Goal: Contribute content

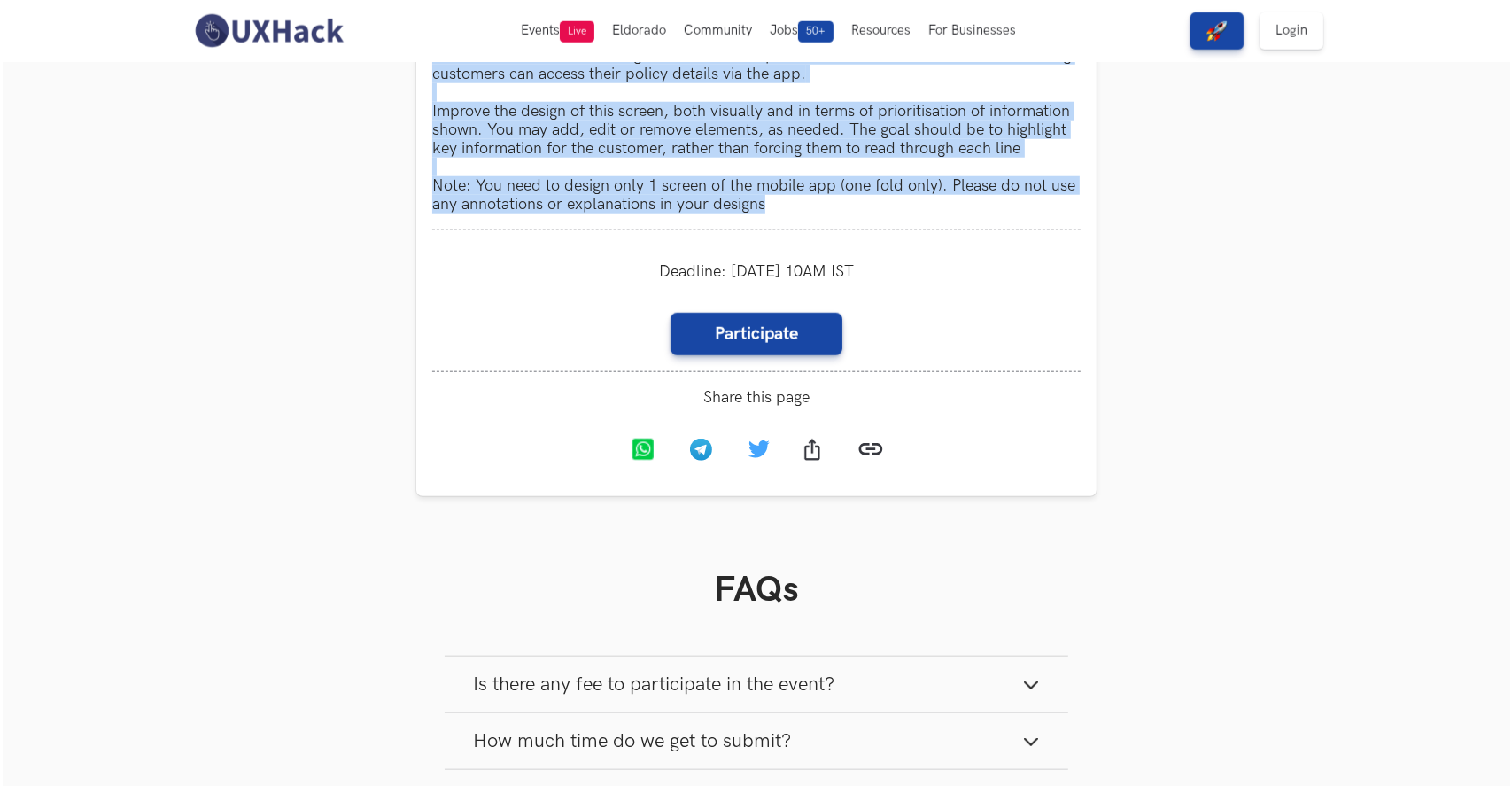
scroll to position [1639, 0]
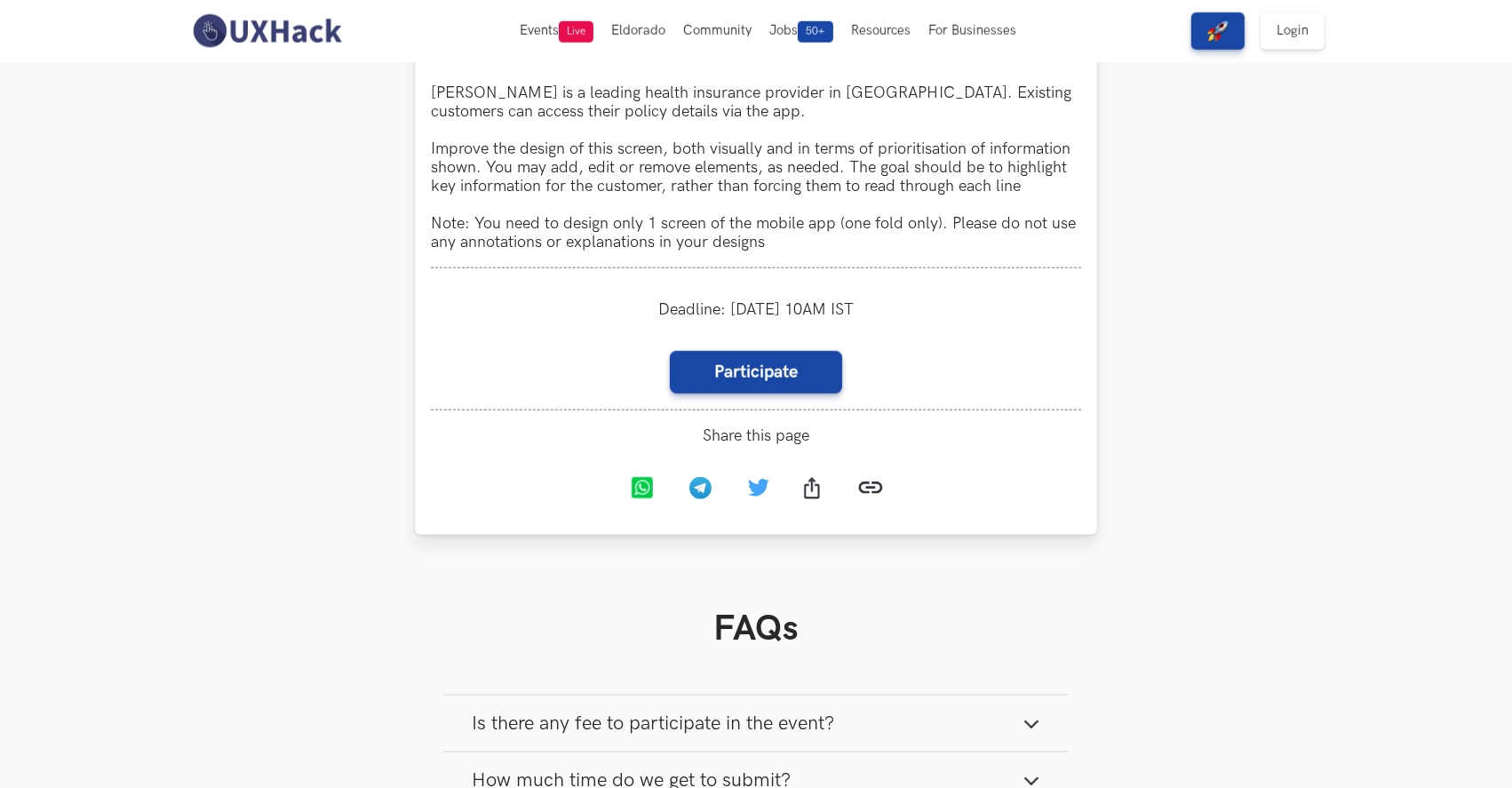
drag, startPoint x: 1221, startPoint y: 360, endPoint x: 585, endPoint y: 408, distance: 637.8
click at [778, 370] on link "Participate" at bounding box center [755, 372] width 172 height 42
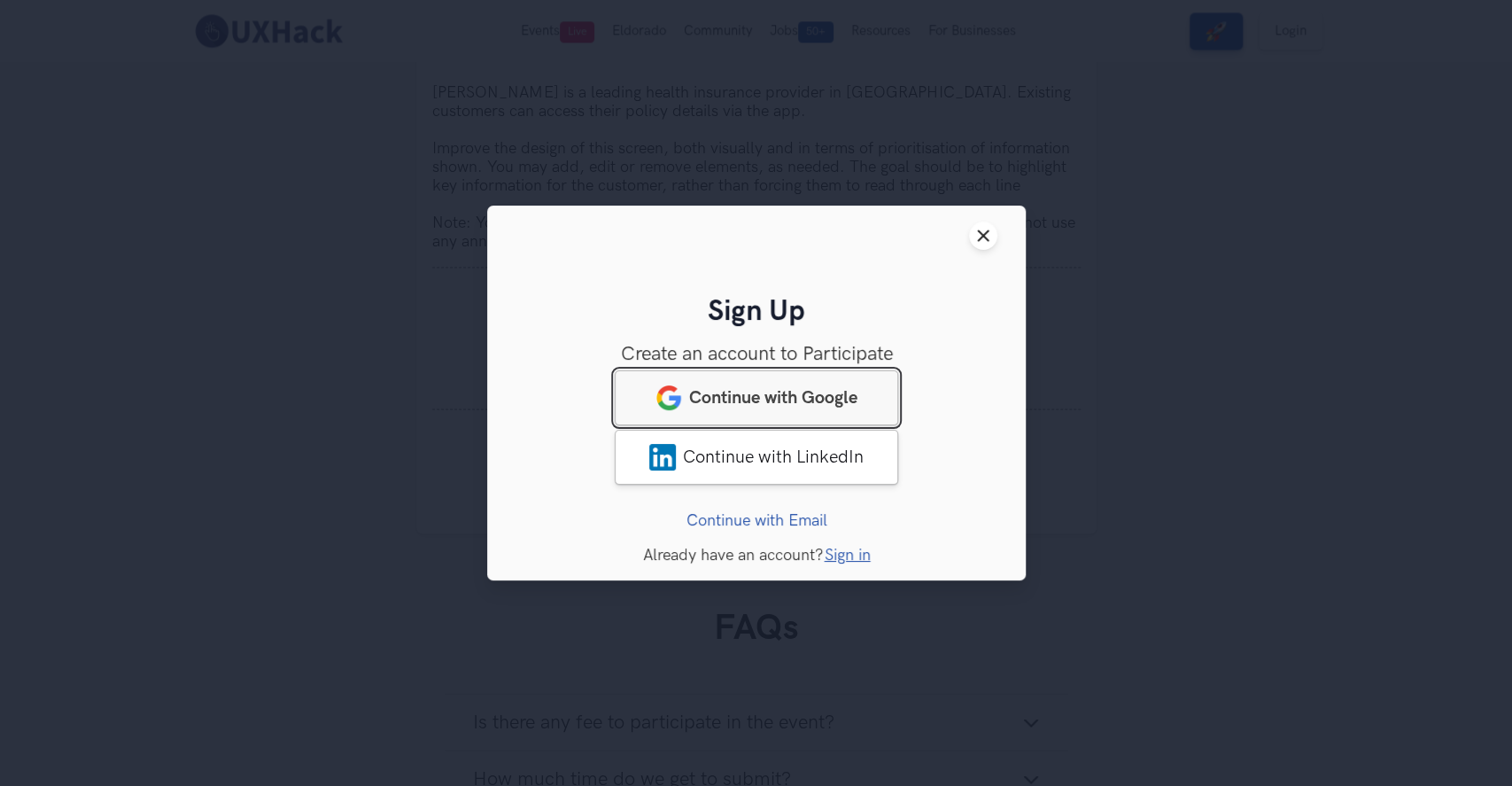
click at [763, 386] on link "Continue with Google" at bounding box center [756, 397] width 284 height 55
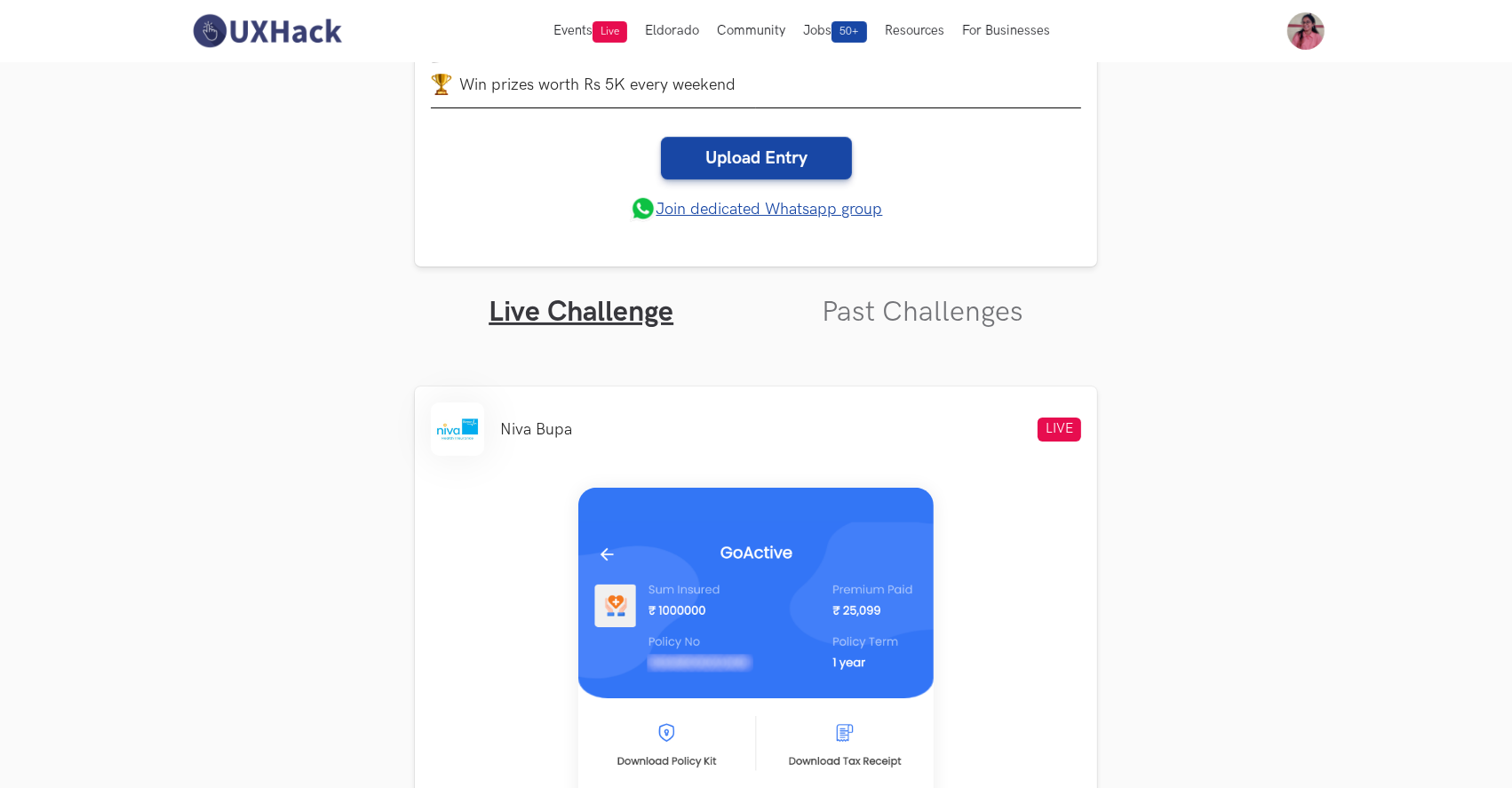
scroll to position [356, 0]
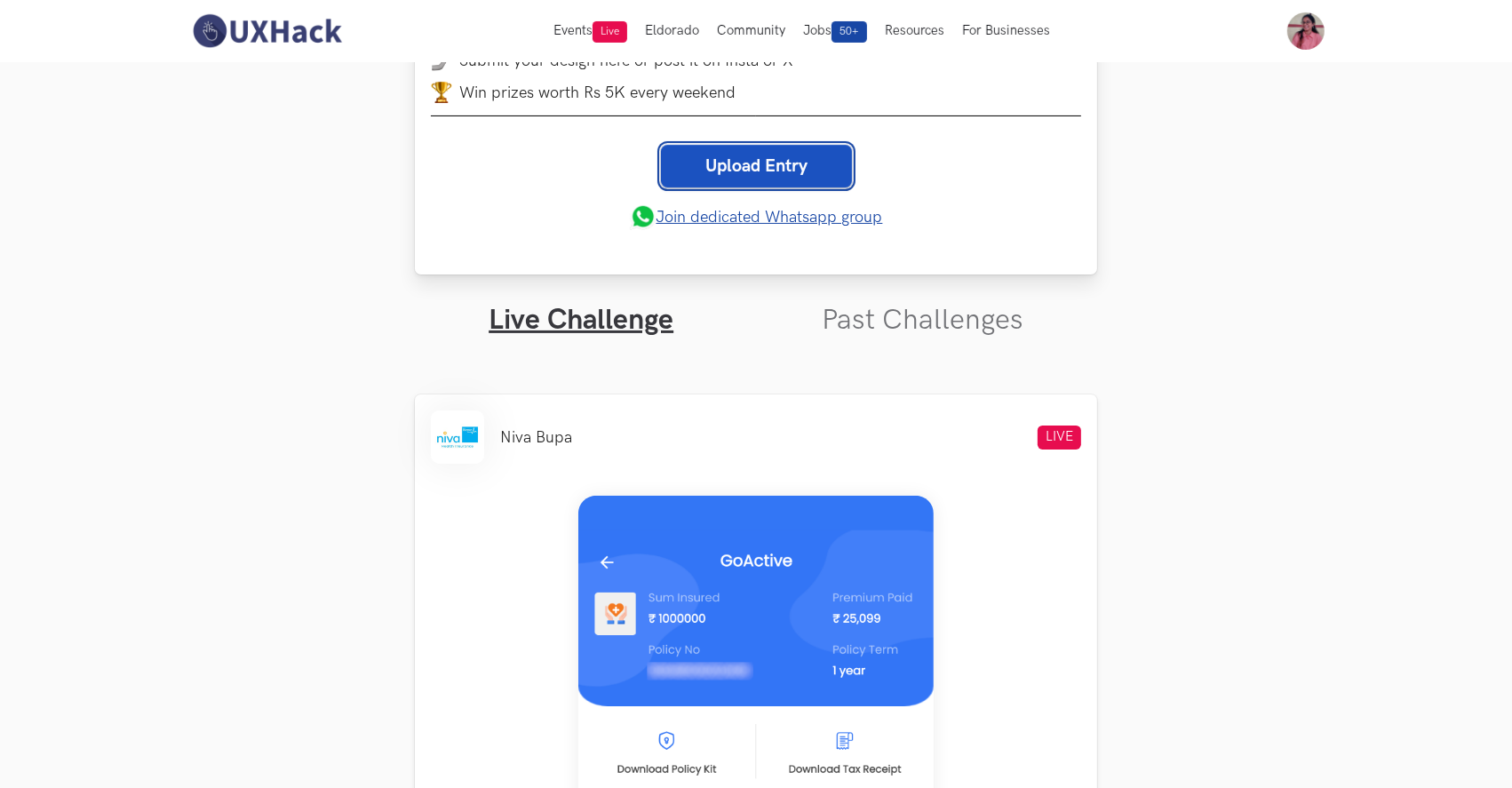
click at [766, 166] on link "Upload Entry" at bounding box center [756, 165] width 191 height 42
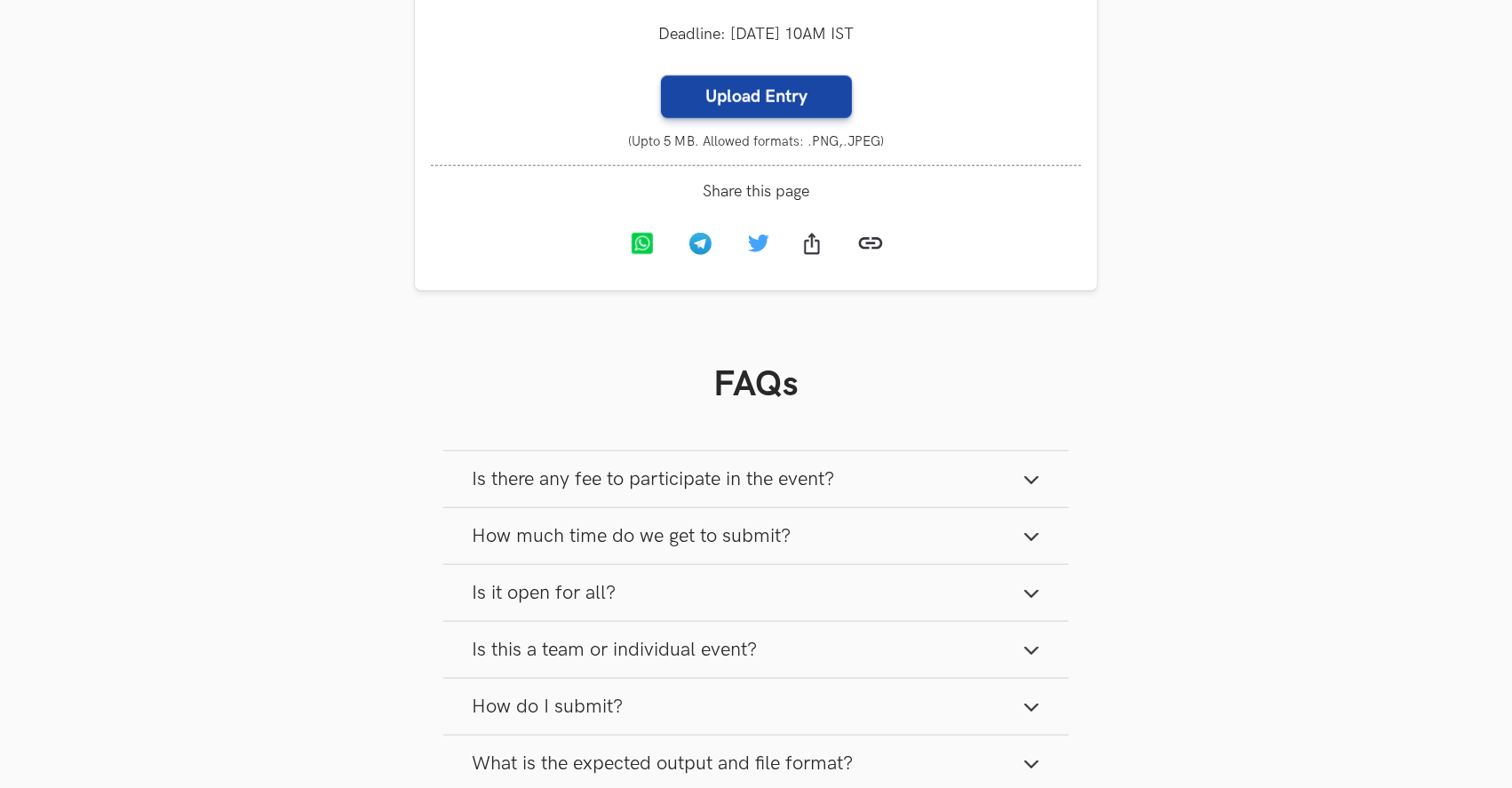
scroll to position [1936, 0]
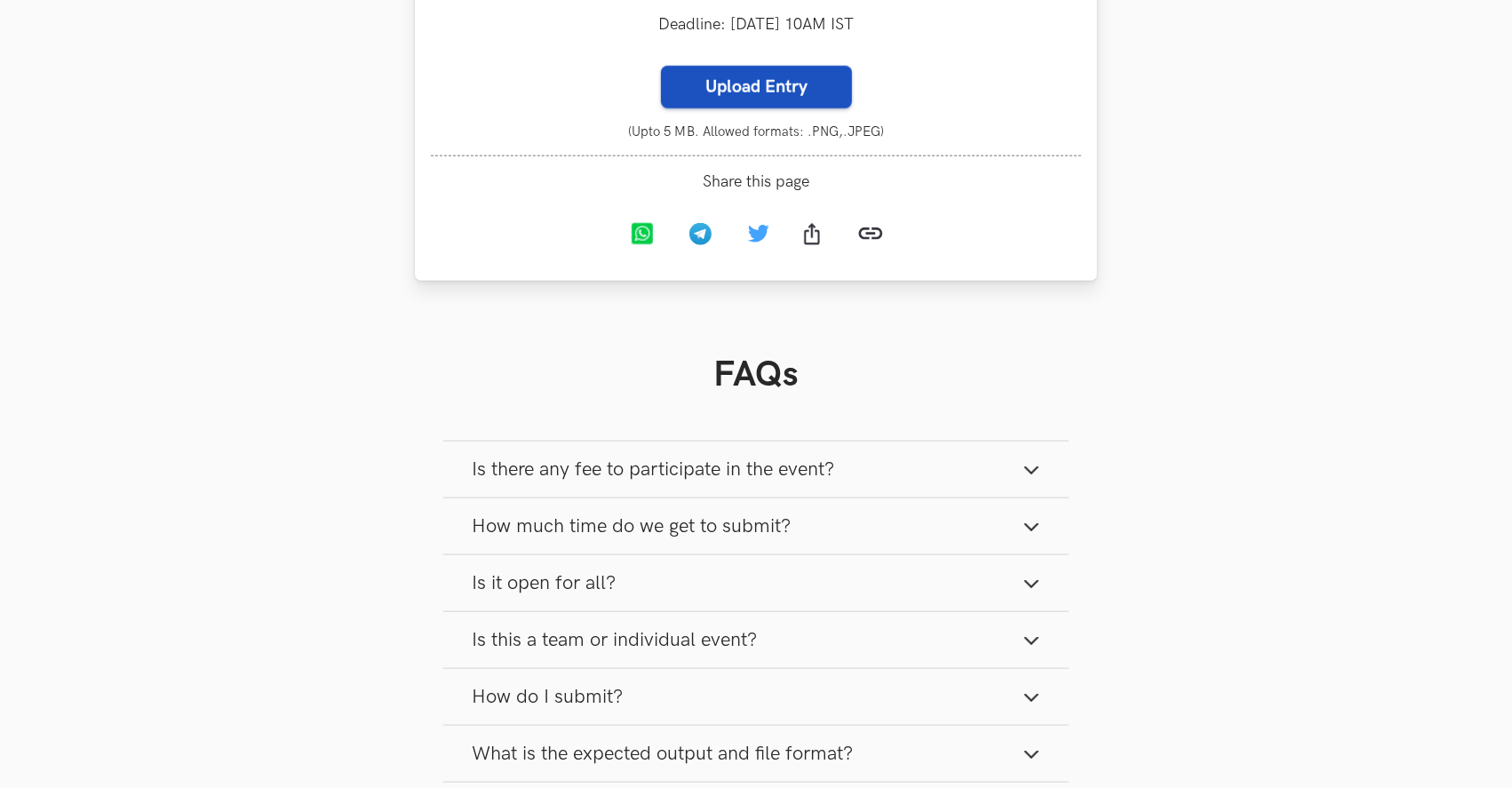
click at [792, 96] on label "Upload Entry" at bounding box center [756, 87] width 191 height 42
click at [660, 66] on input "Upload Entry" at bounding box center [659, 65] width 1 height 1
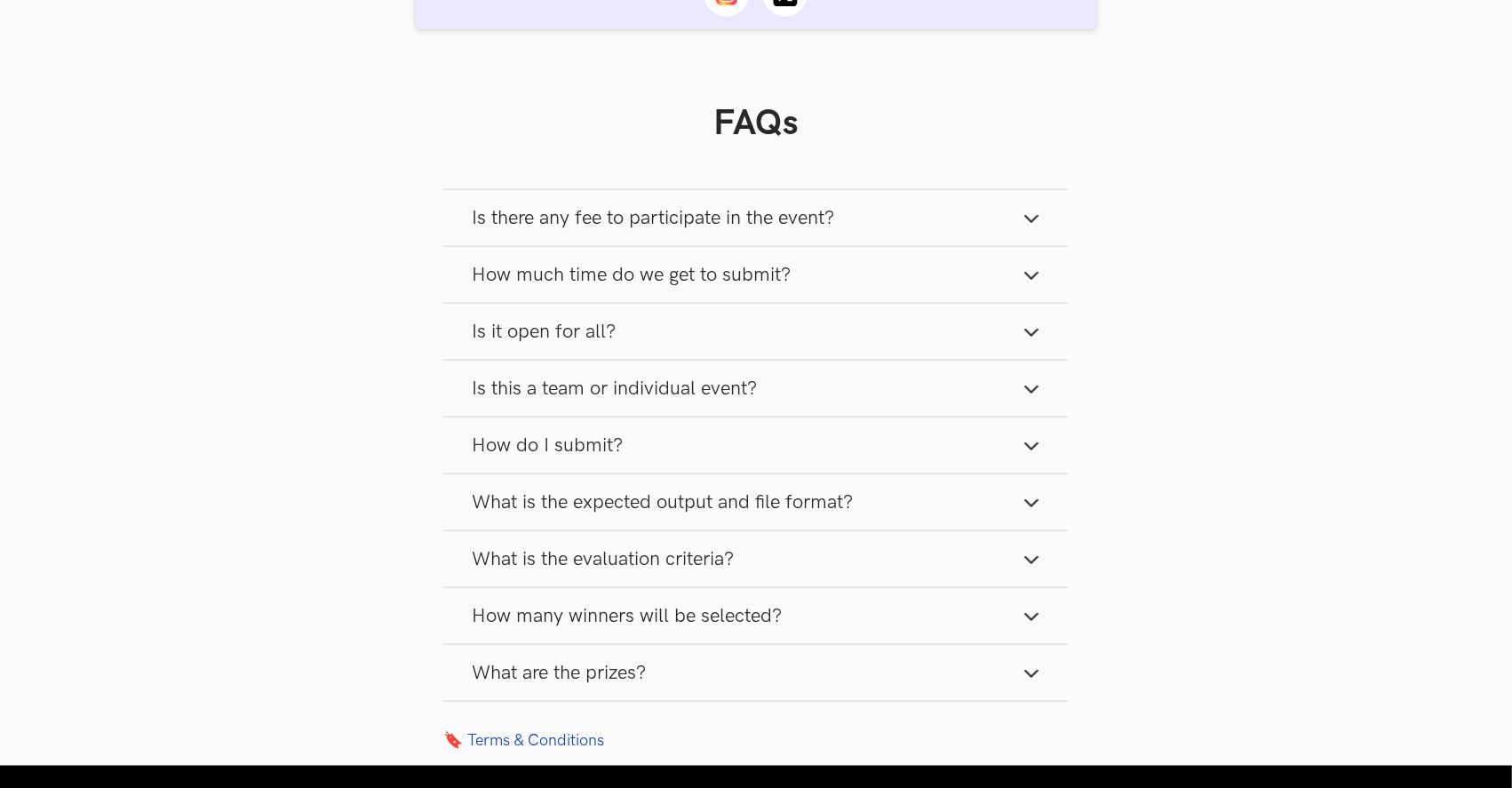
scroll to position [2292, 0]
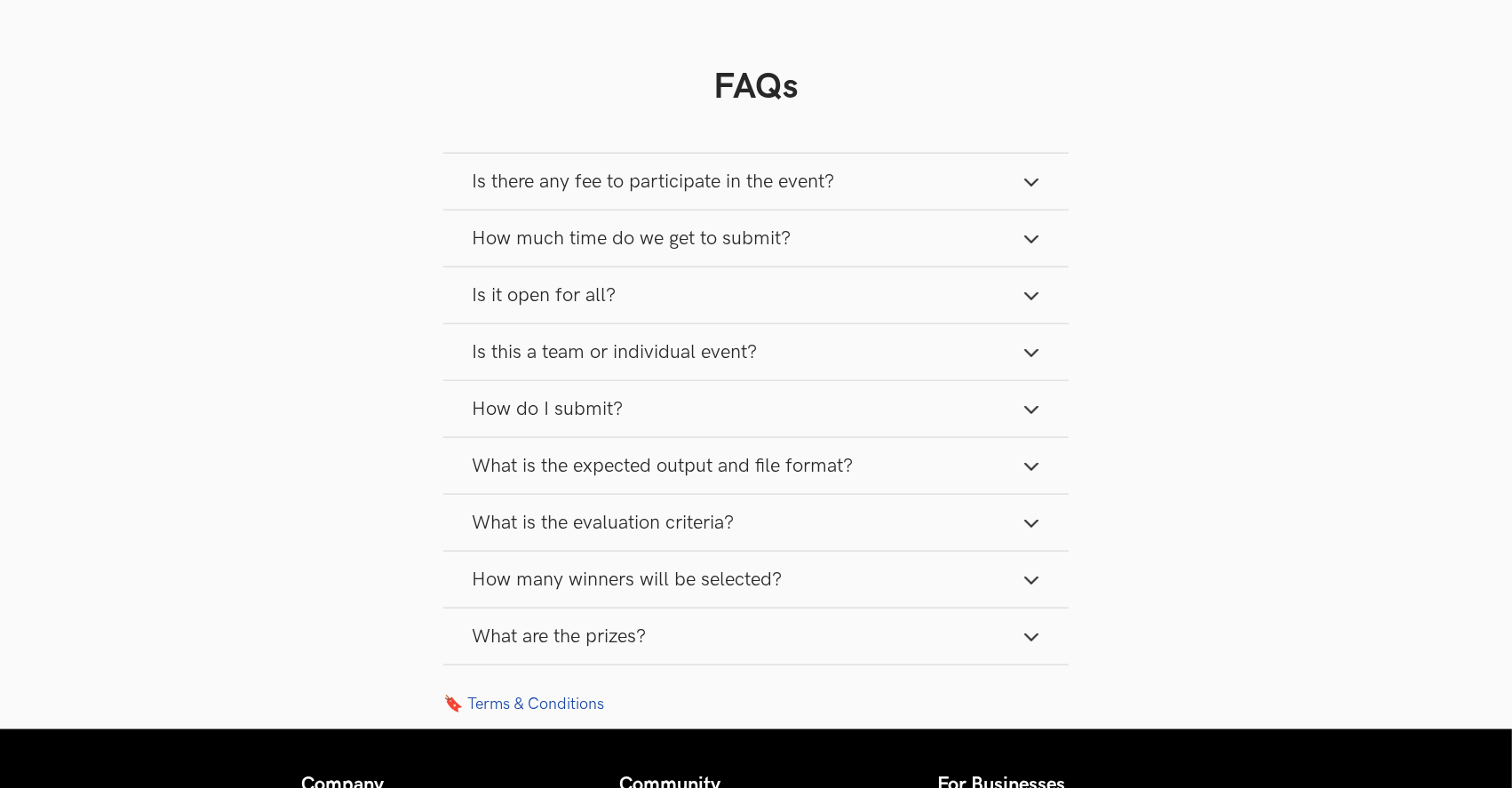
click at [1037, 571] on icon "button" at bounding box center [1031, 580] width 18 height 18
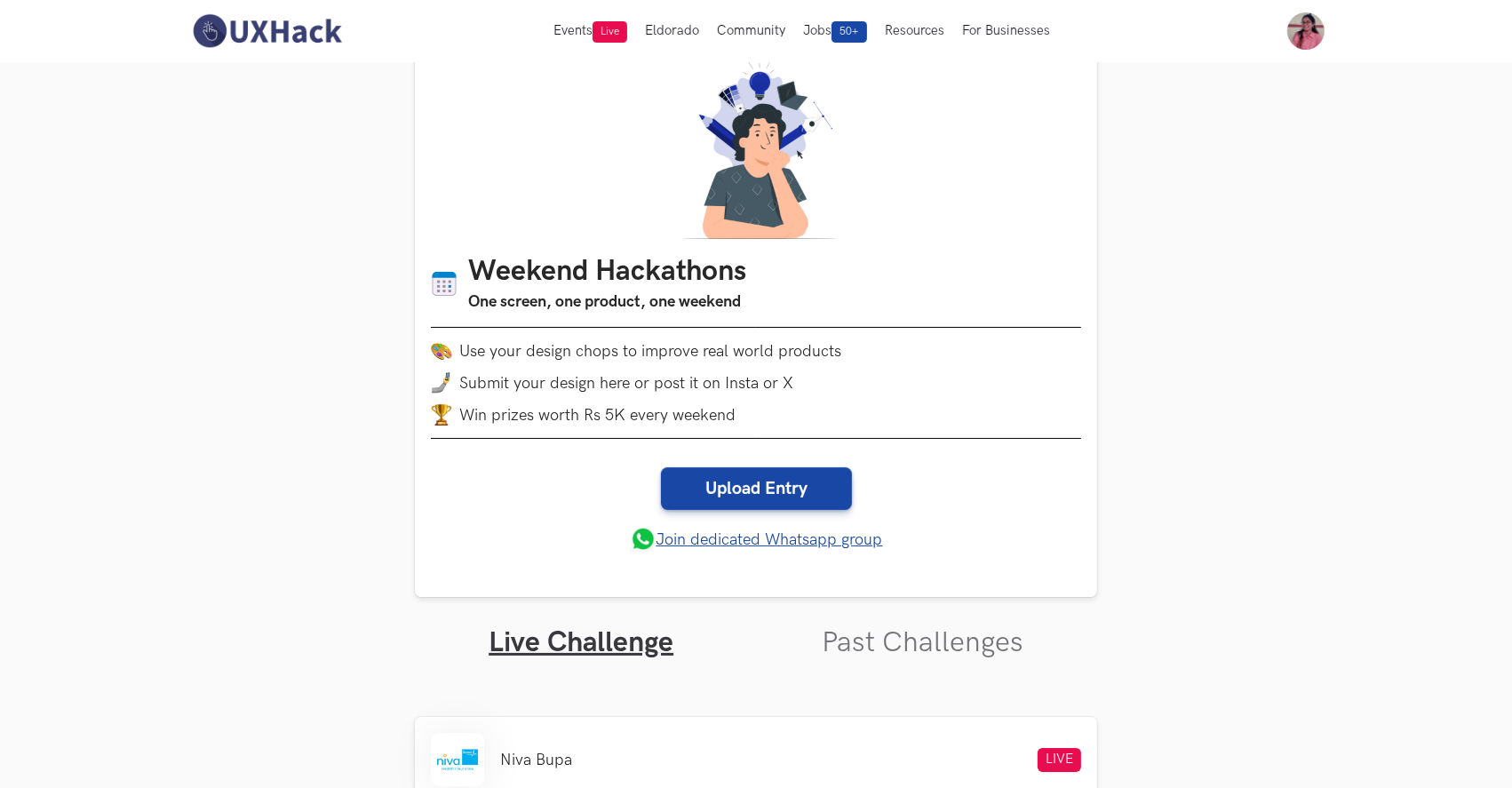
scroll to position [0, 0]
